Goal: Navigation & Orientation: Find specific page/section

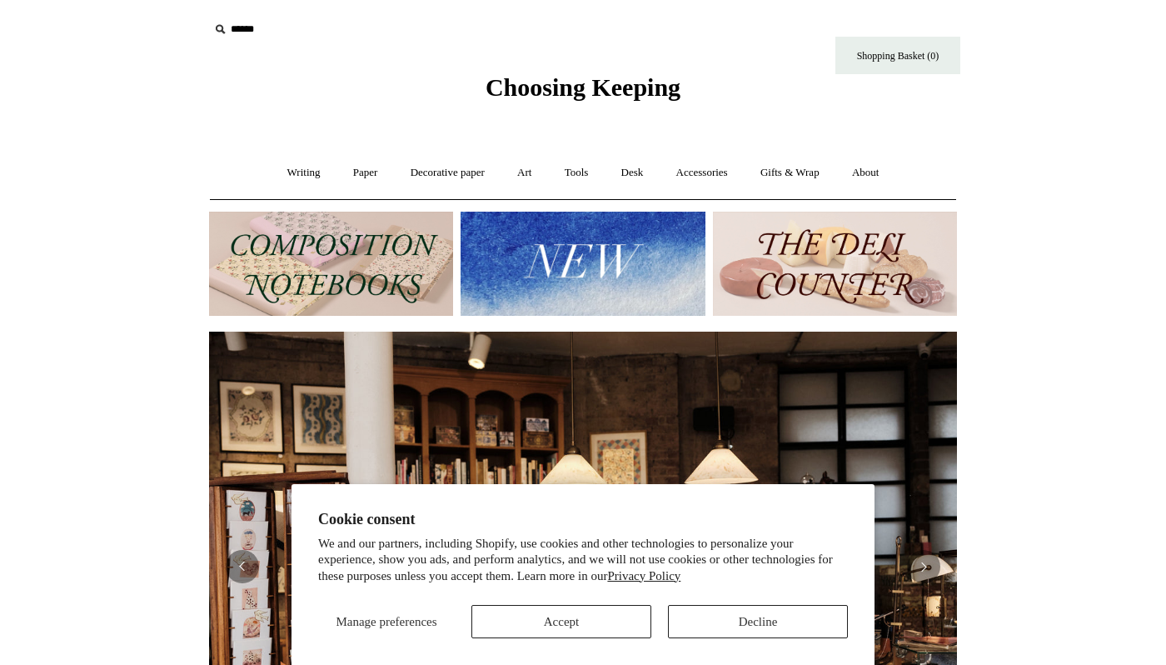
click at [733, 616] on button "Decline" at bounding box center [758, 621] width 180 height 33
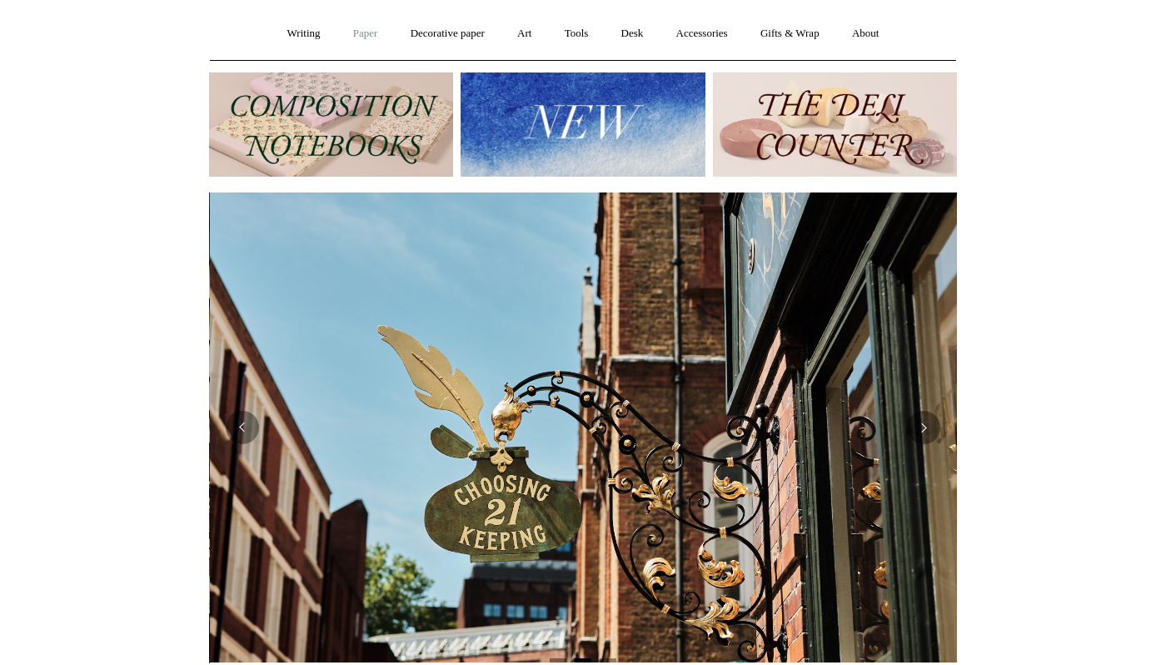
scroll to position [0, 748]
click at [640, 29] on link "Desk +" at bounding box center [632, 34] width 52 height 44
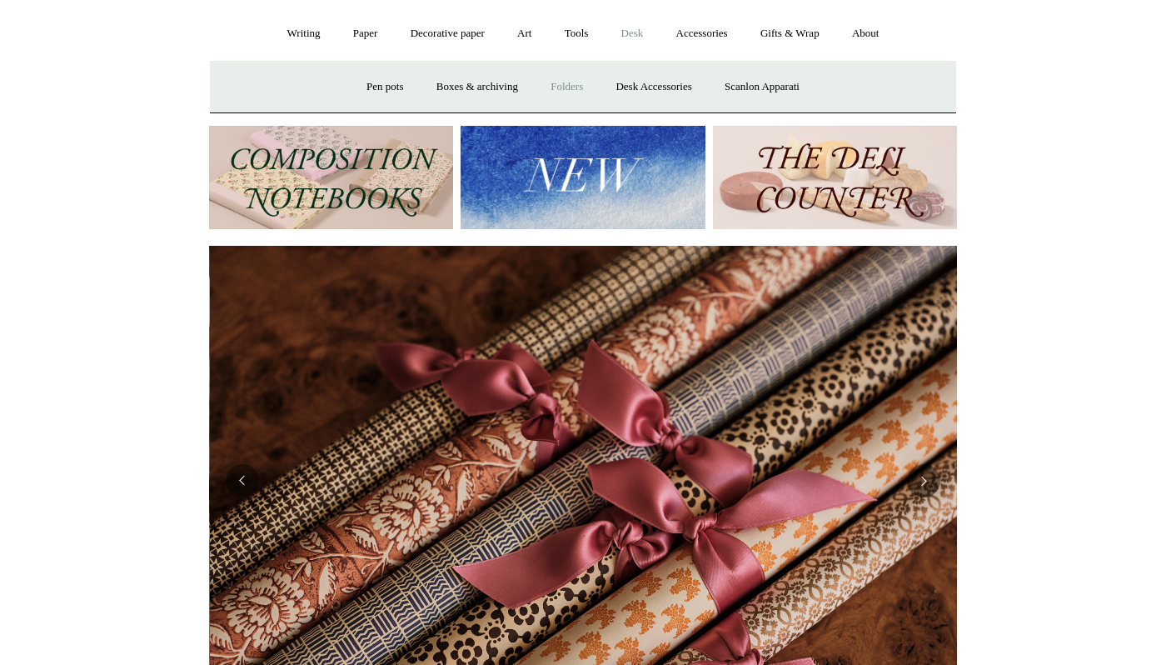
scroll to position [0, 1496]
click at [646, 82] on link "Desk Accessories" at bounding box center [654, 87] width 106 height 44
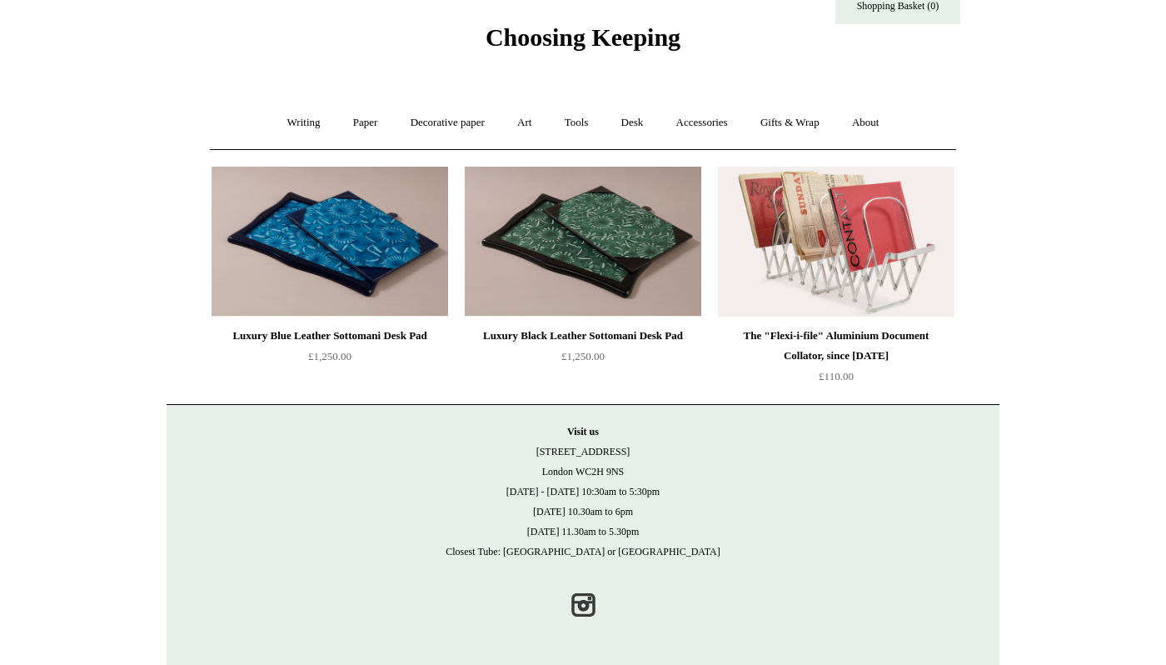
scroll to position [49, 0]
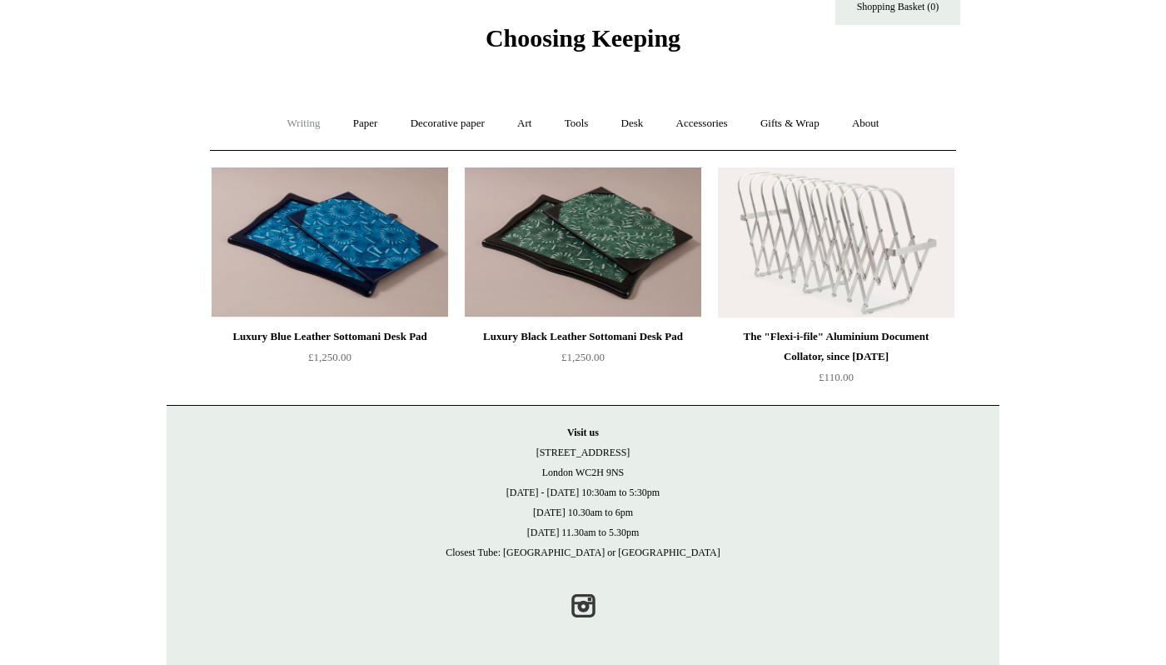
click at [301, 122] on link "Writing +" at bounding box center [303, 124] width 63 height 44
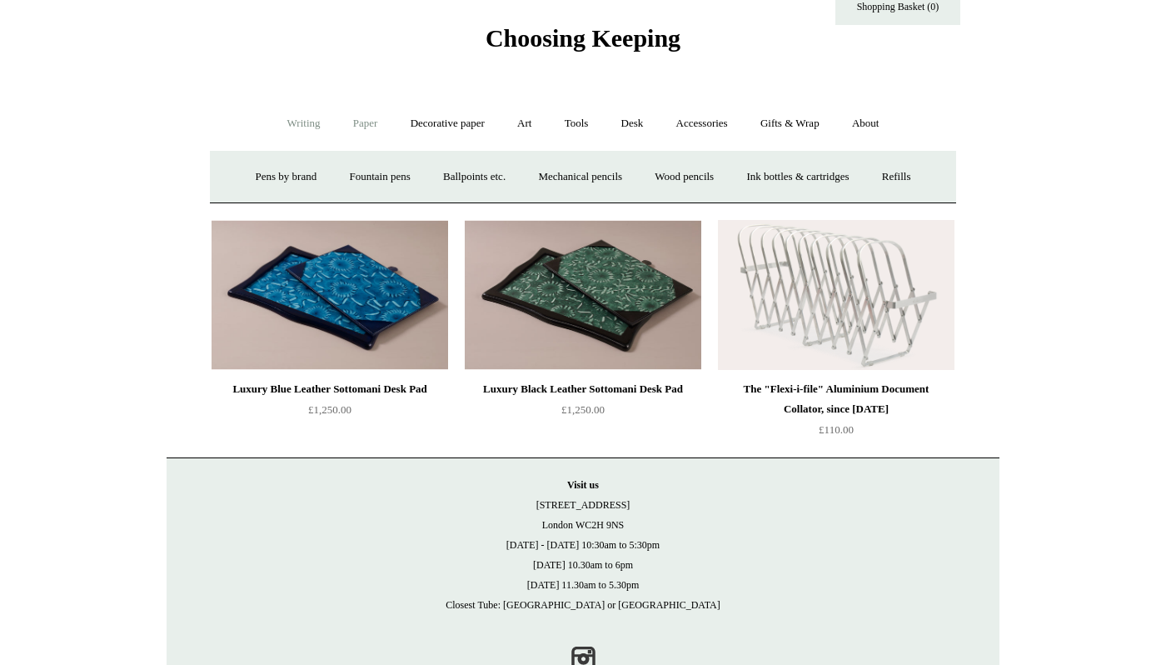
click at [363, 119] on link "Paper +" at bounding box center [365, 124] width 55 height 44
click at [431, 175] on link "📆 Dated Diaries 📆" at bounding box center [452, 177] width 122 height 44
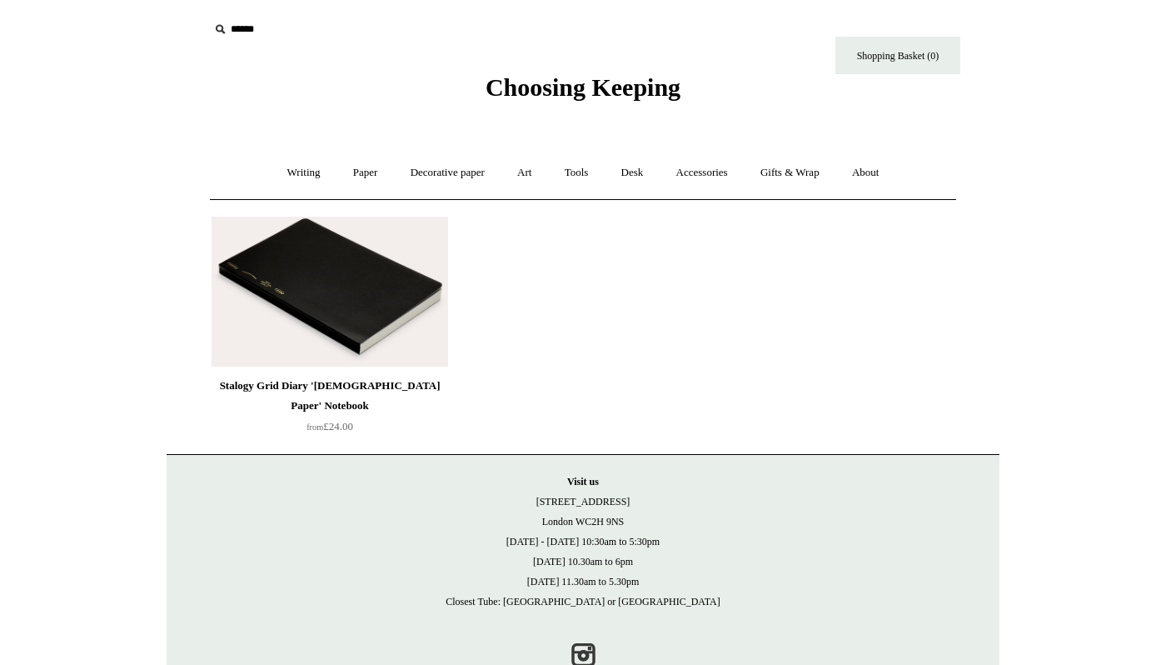
click at [372, 291] on img at bounding box center [330, 292] width 237 height 150
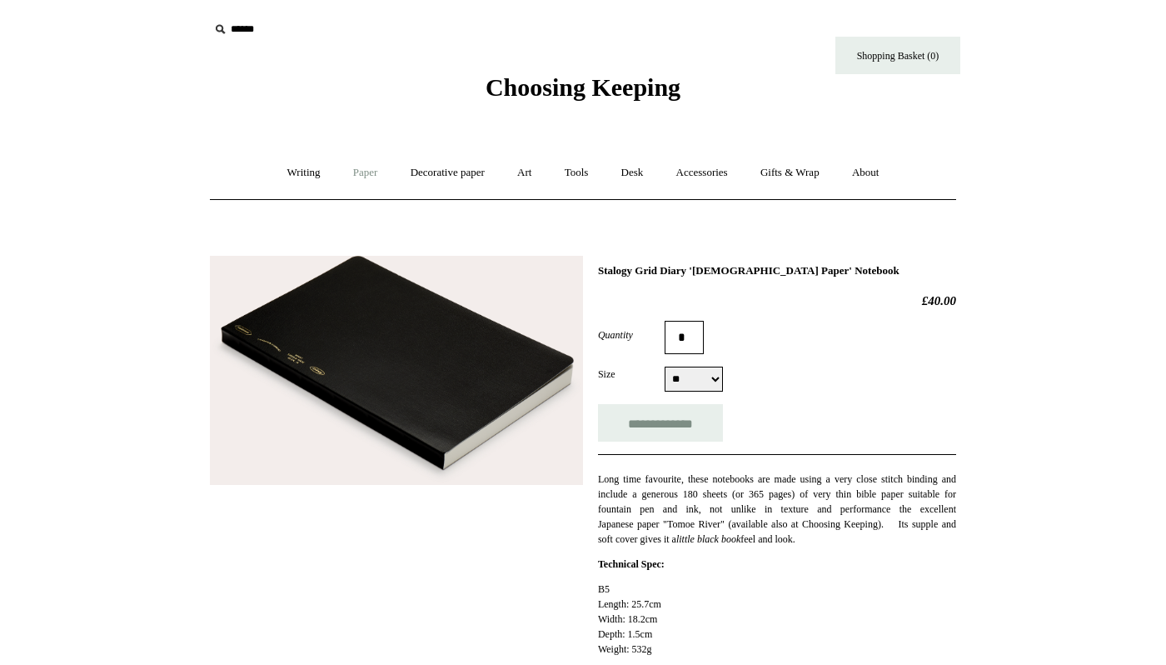
click at [357, 167] on link "Paper +" at bounding box center [365, 173] width 55 height 44
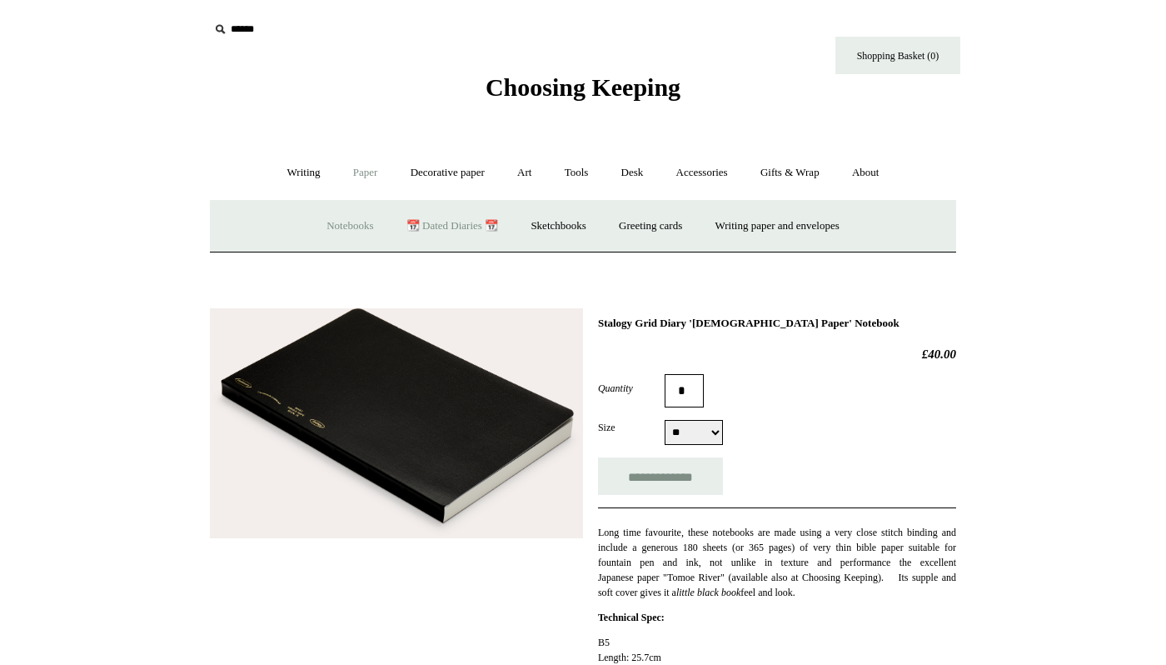
click at [337, 223] on link "Notebooks +" at bounding box center [350, 226] width 77 height 44
